Goal: Information Seeking & Learning: Learn about a topic

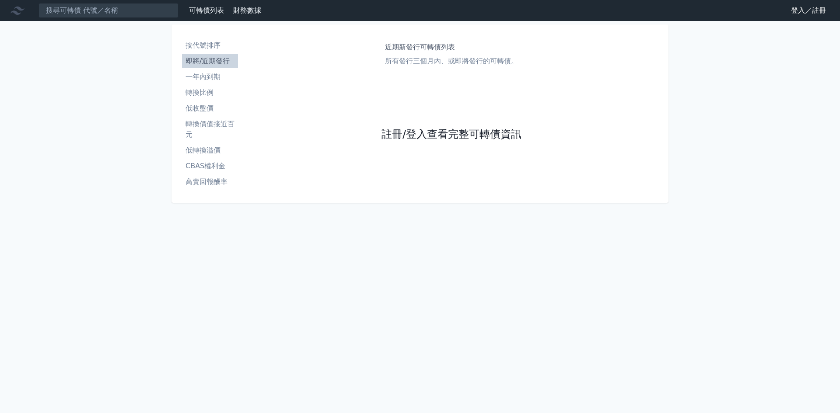
click at [395, 131] on link "註冊/登入查看完整可轉債資訊" at bounding box center [452, 135] width 140 height 14
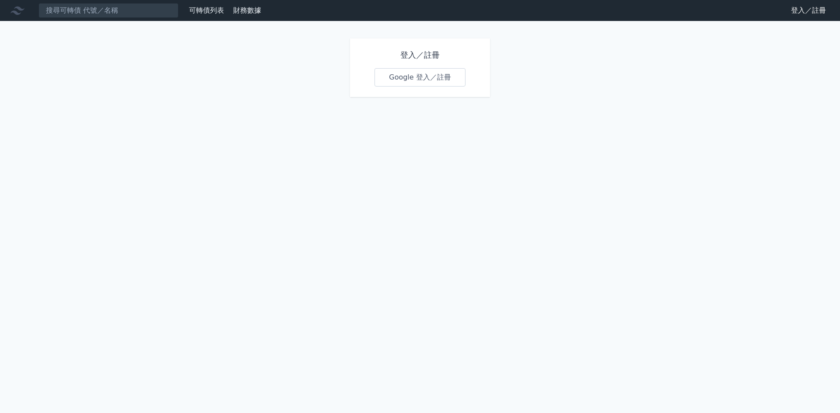
click at [398, 74] on link "Google 登入／註冊" at bounding box center [420, 77] width 91 height 18
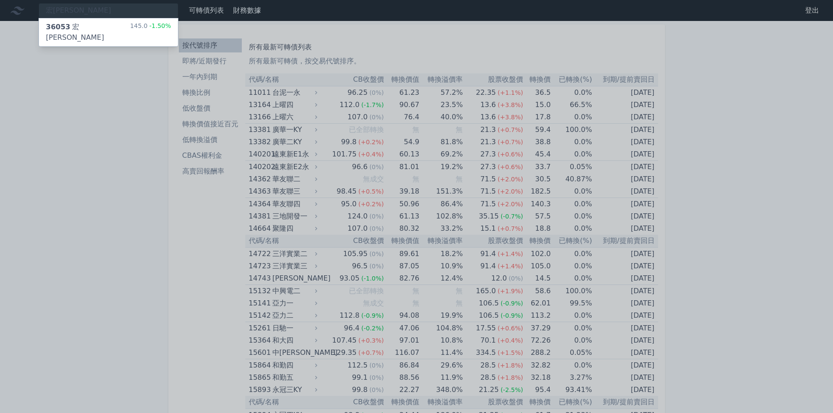
type input "宏[PERSON_NAME]"
click at [112, 25] on div "36053 宏致三 145.0 -1.50%" at bounding box center [108, 32] width 139 height 28
